Goal: Navigation & Orientation: Find specific page/section

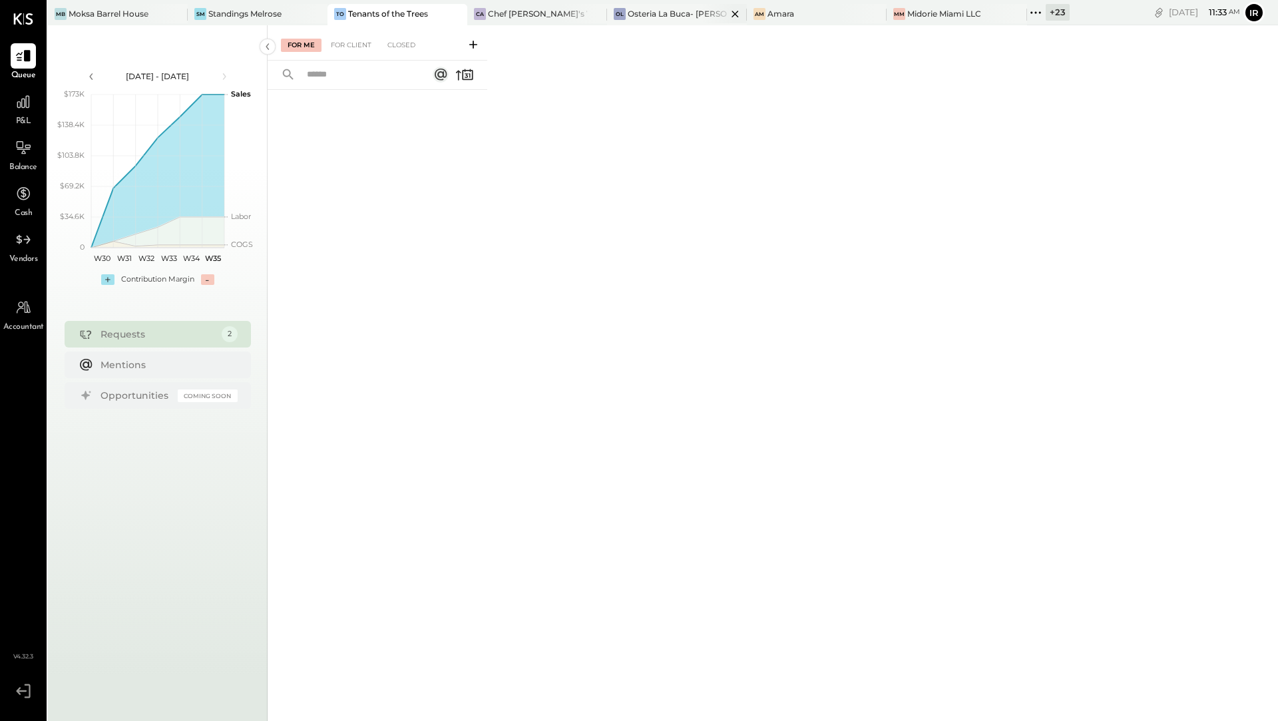
click at [670, 13] on div "Osteria La Buca- [PERSON_NAME][GEOGRAPHIC_DATA]" at bounding box center [677, 13] width 99 height 11
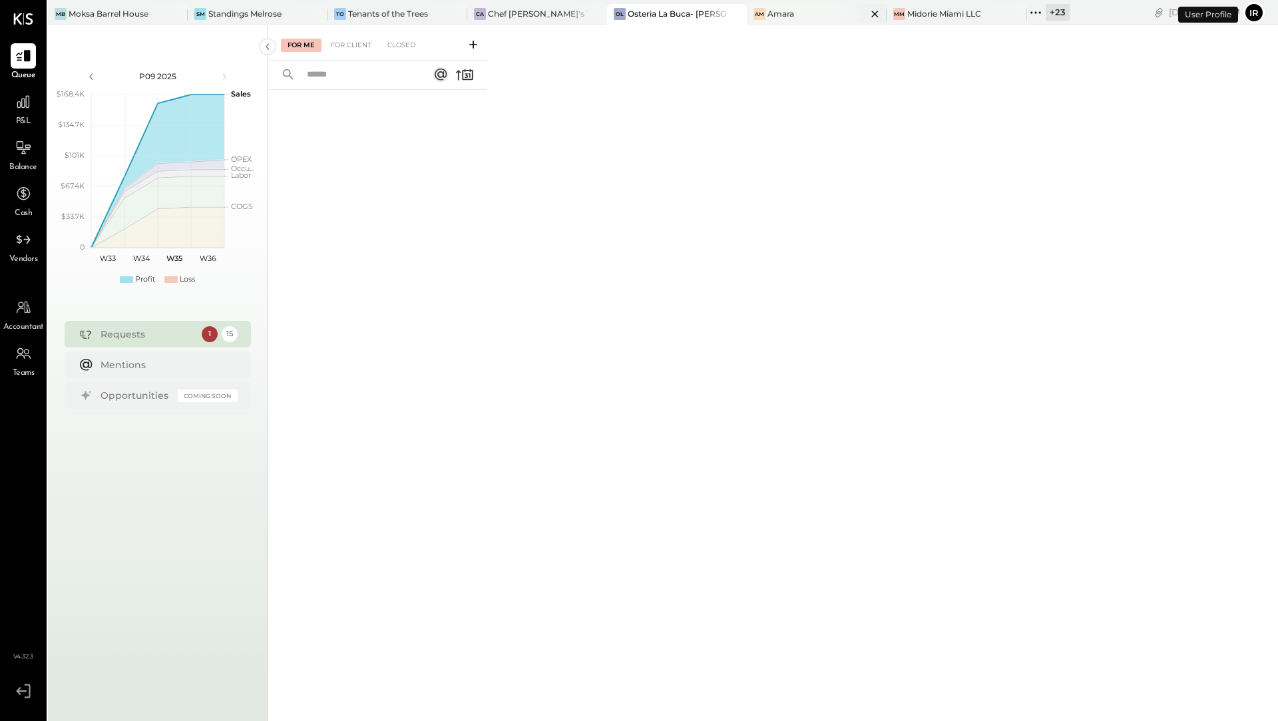
click at [783, 17] on div "Amara" at bounding box center [780, 13] width 27 height 11
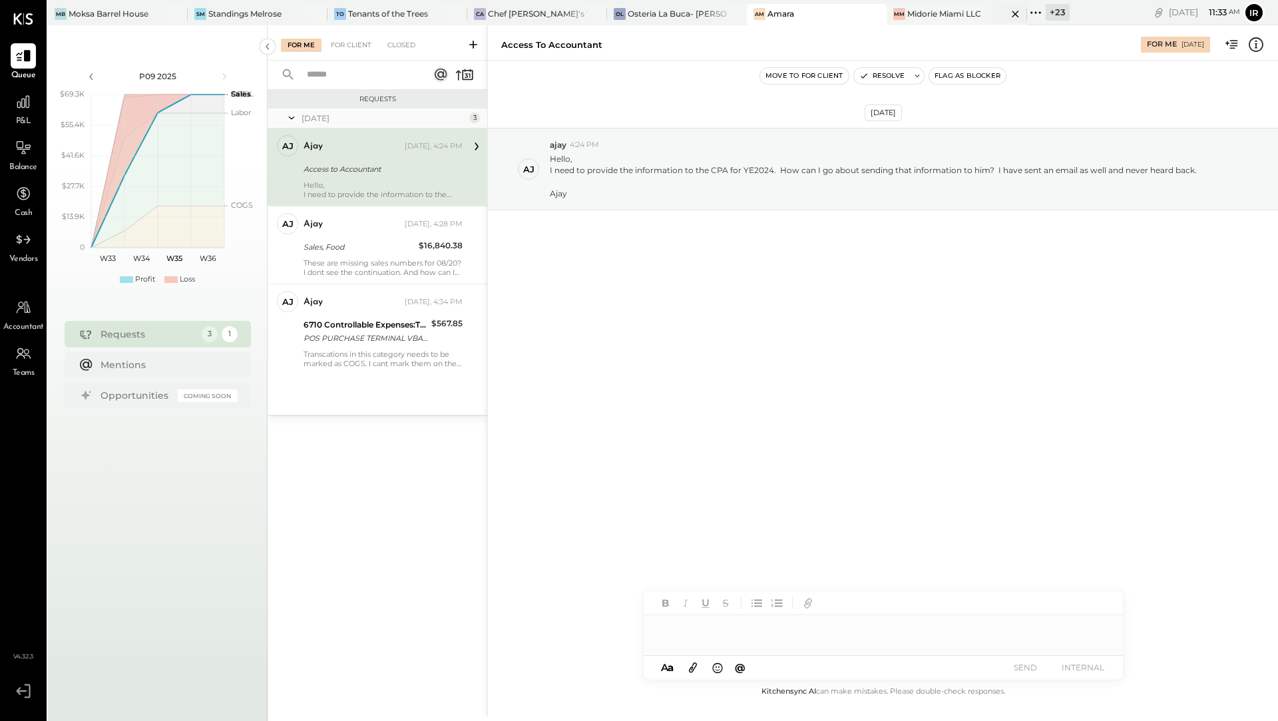
click at [949, 15] on div "Midorie Miami LLC" at bounding box center [944, 13] width 74 height 11
